Goal: Submit feedback/report problem

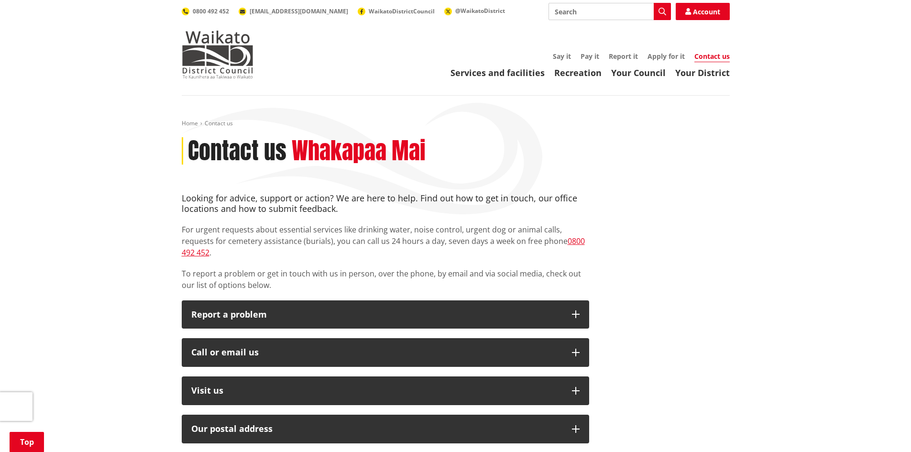
scroll to position [191, 0]
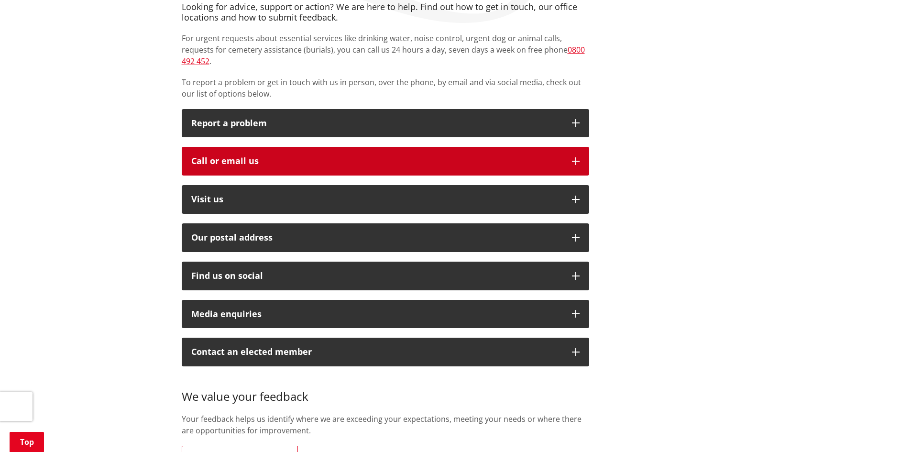
click at [247, 147] on button "Call or email us" at bounding box center [386, 161] width 408 height 29
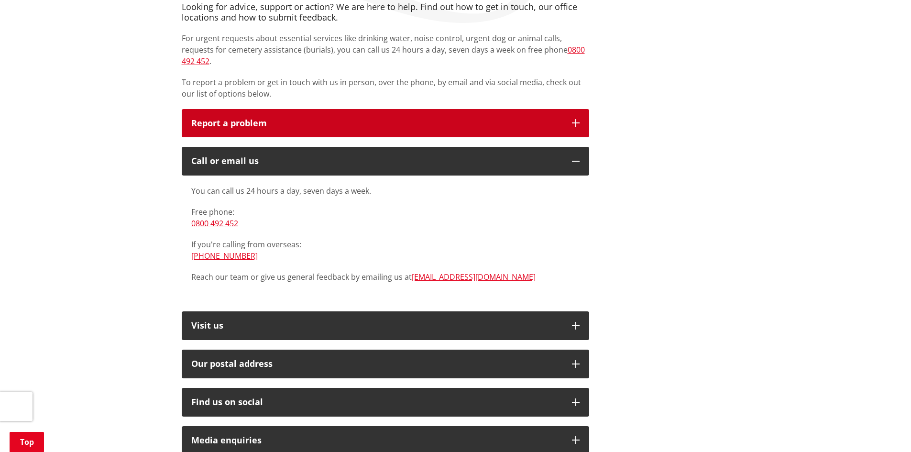
click at [242, 119] on p "Report a problem" at bounding box center [376, 124] width 371 height 10
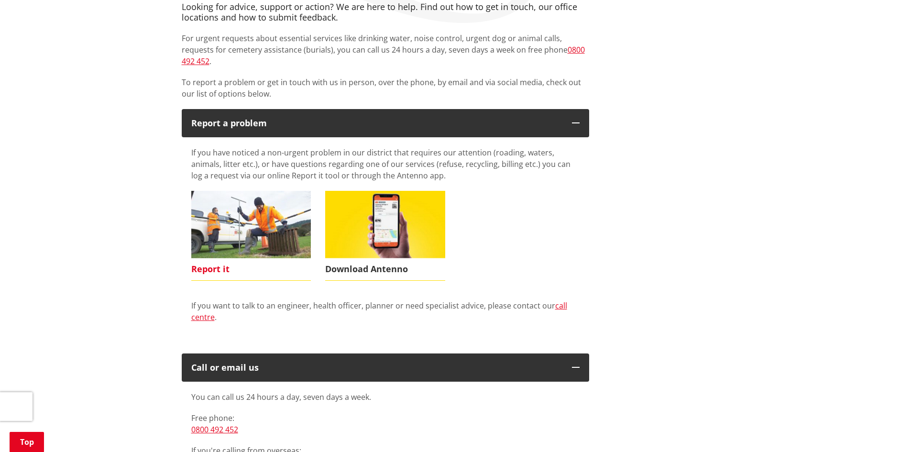
click at [217, 259] on span "Report it" at bounding box center [251, 269] width 120 height 22
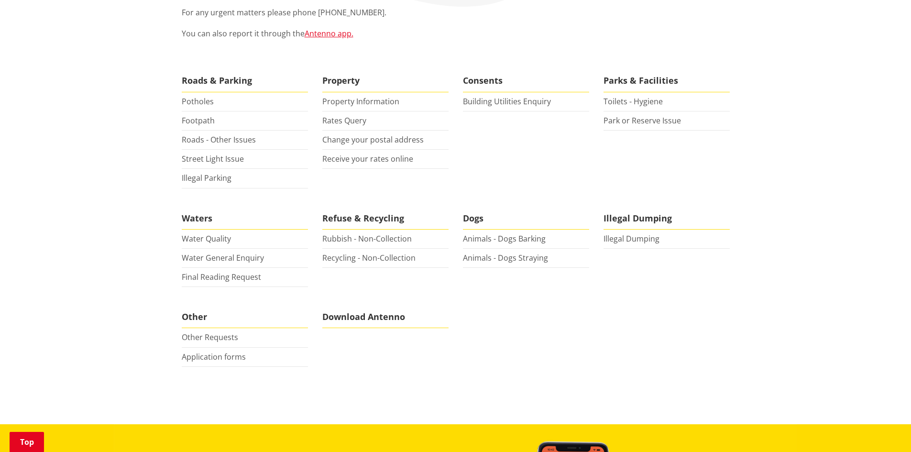
scroll to position [239, 0]
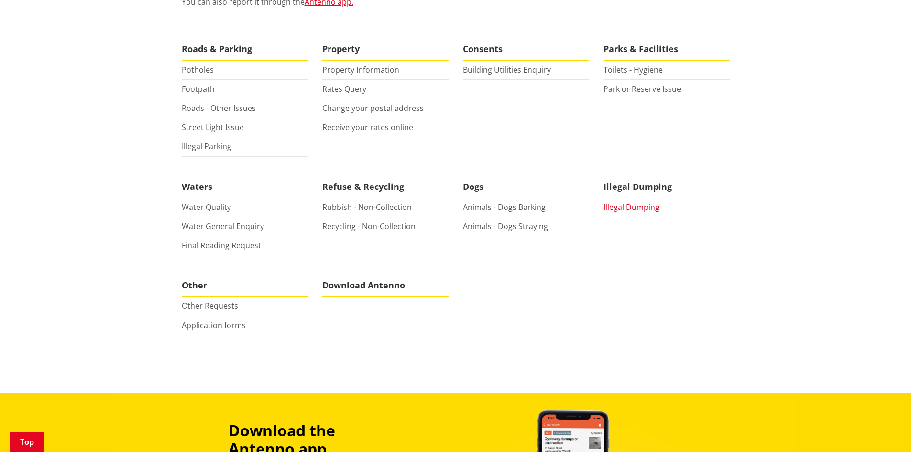
click at [635, 205] on link "Illegal Dumping" at bounding box center [632, 207] width 56 height 11
